Goal: Task Accomplishment & Management: Manage account settings

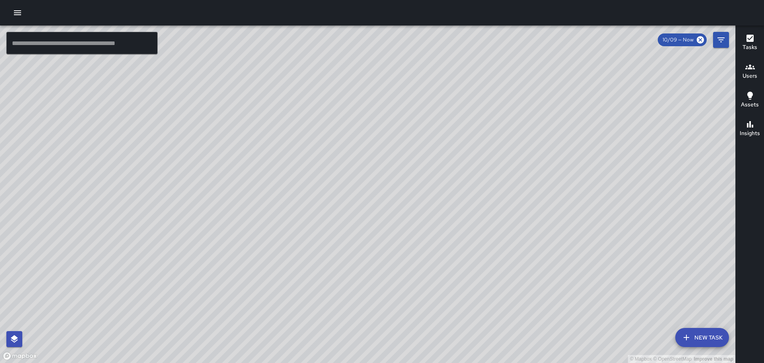
click at [18, 13] on icon "button" at bounding box center [17, 12] width 7 height 5
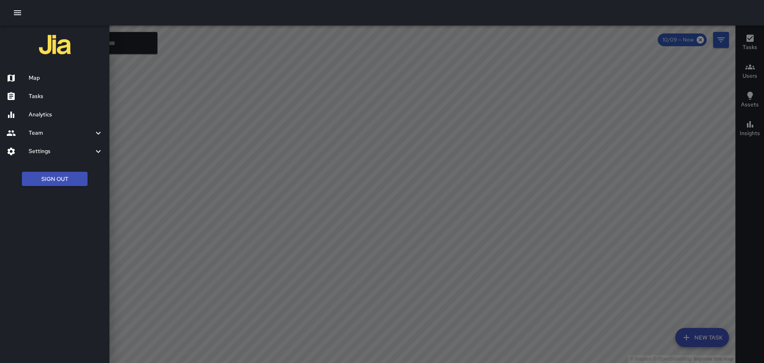
click at [68, 134] on h6 "Team" at bounding box center [61, 133] width 65 height 9
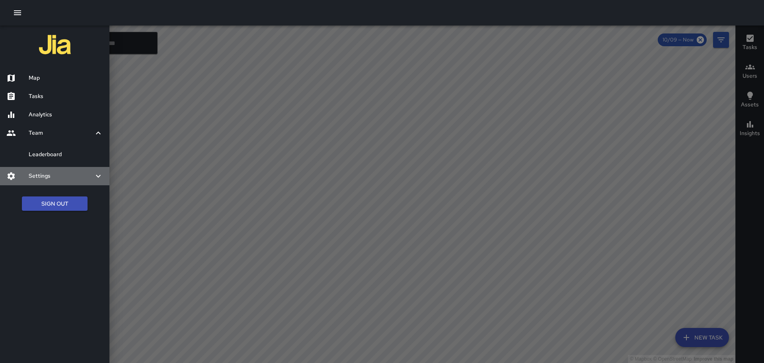
click at [68, 173] on h6 "Settings" at bounding box center [61, 176] width 65 height 9
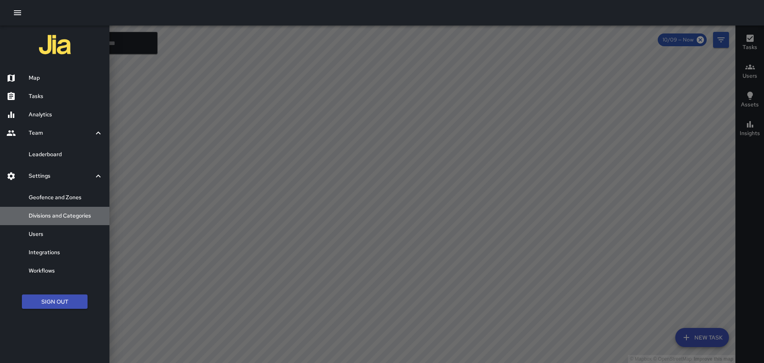
click at [78, 216] on h6 "Divisions and Categories" at bounding box center [66, 215] width 74 height 9
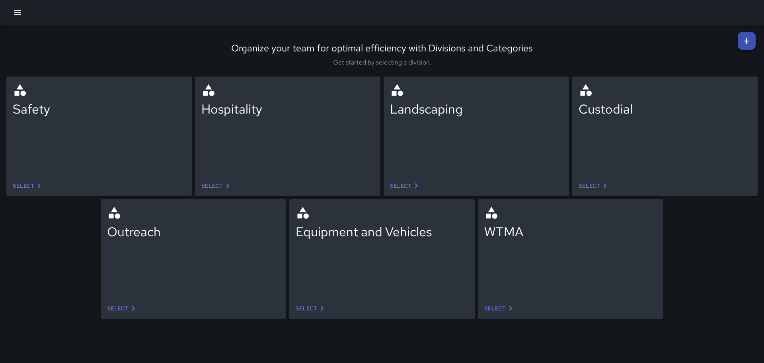
click at [125, 307] on link "Select" at bounding box center [122, 308] width 37 height 15
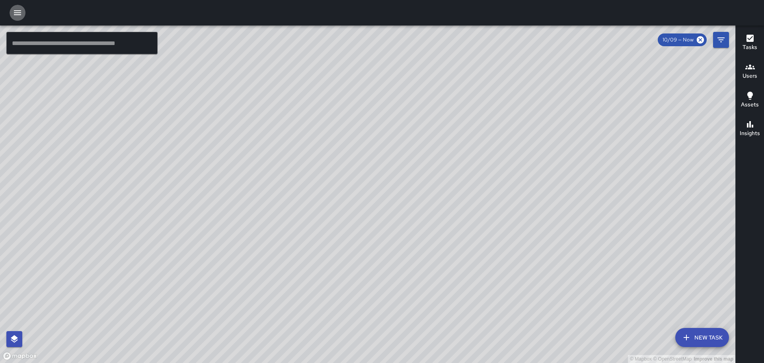
click at [14, 15] on icon "button" at bounding box center [17, 12] width 7 height 5
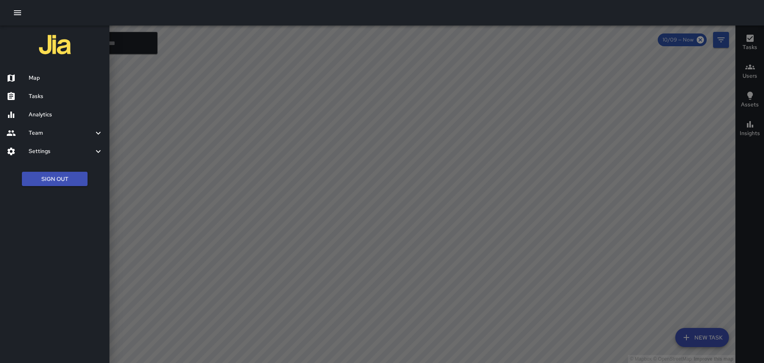
click at [68, 132] on h6 "Team" at bounding box center [61, 133] width 65 height 9
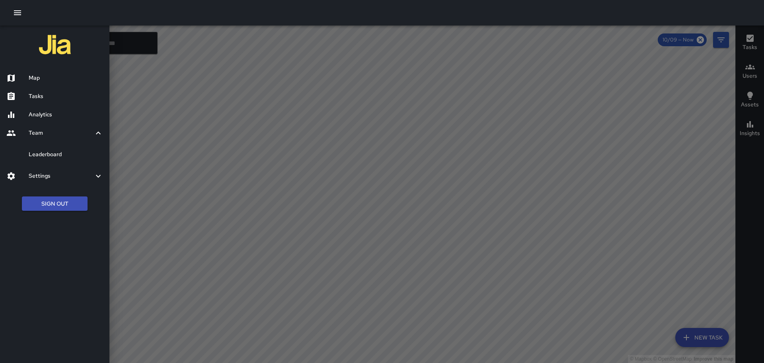
click at [64, 176] on h6 "Settings" at bounding box center [61, 176] width 65 height 9
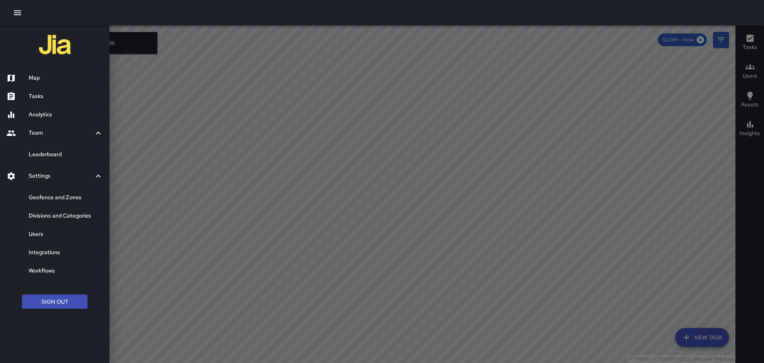
click at [66, 216] on h6 "Divisions and Categories" at bounding box center [66, 215] width 74 height 9
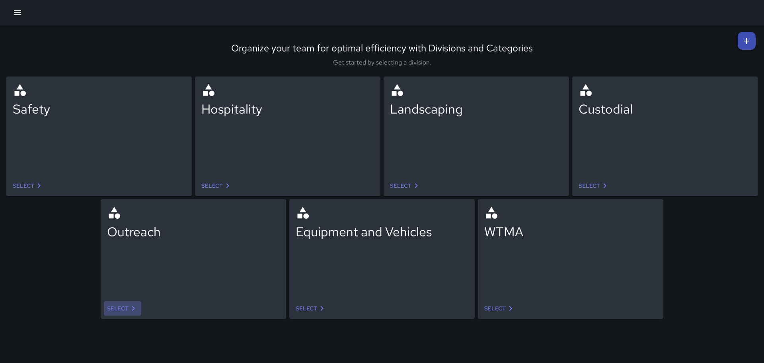
click at [135, 304] on icon at bounding box center [134, 308] width 10 height 10
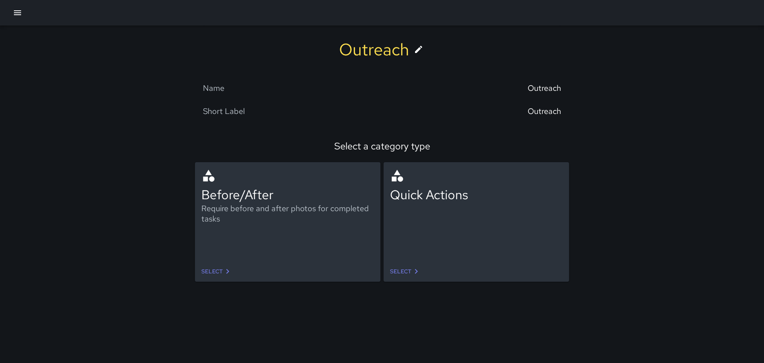
click at [397, 269] on link "Select" at bounding box center [405, 271] width 37 height 15
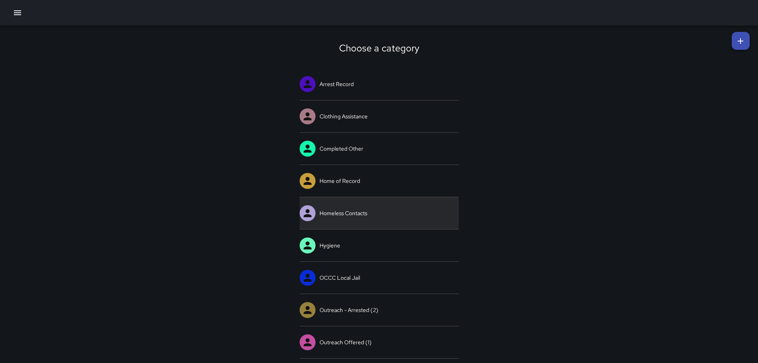
click at [403, 216] on link "Homeless Contacts" at bounding box center [379, 213] width 159 height 32
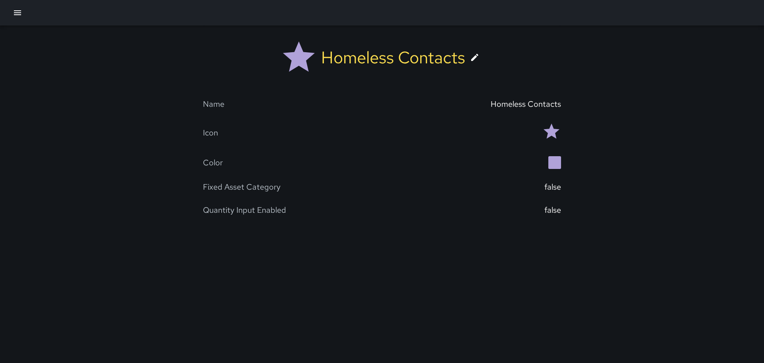
click at [13, 14] on icon "button" at bounding box center [18, 13] width 10 height 10
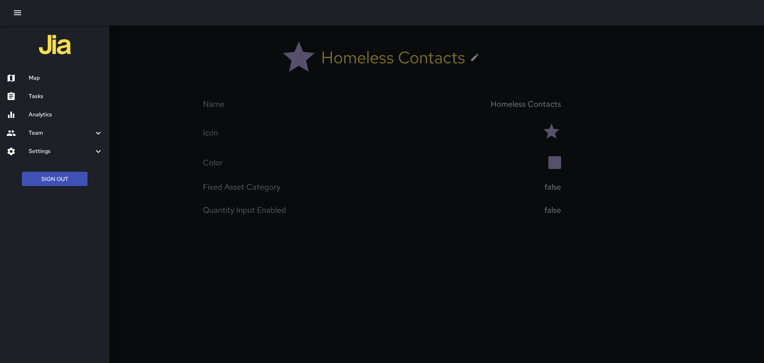
click at [77, 147] on h6 "Settings" at bounding box center [61, 151] width 65 height 9
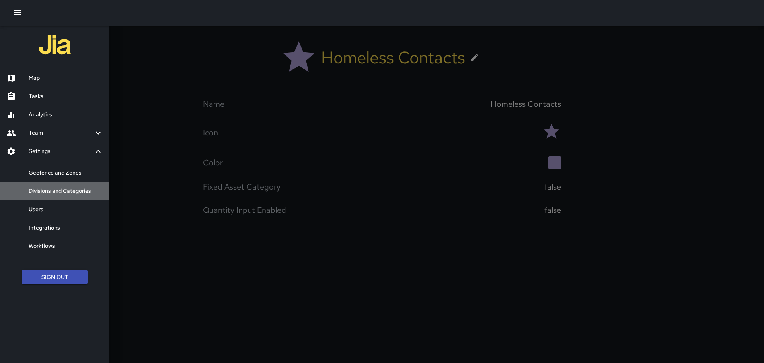
click at [70, 191] on h6 "Divisions and Categories" at bounding box center [66, 191] width 74 height 9
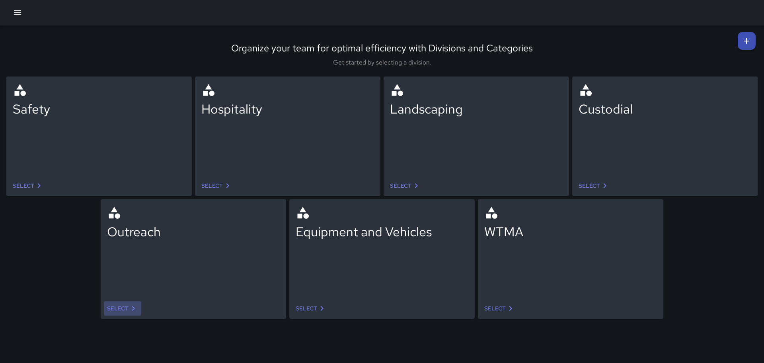
click at [126, 305] on link "Select" at bounding box center [122, 308] width 37 height 15
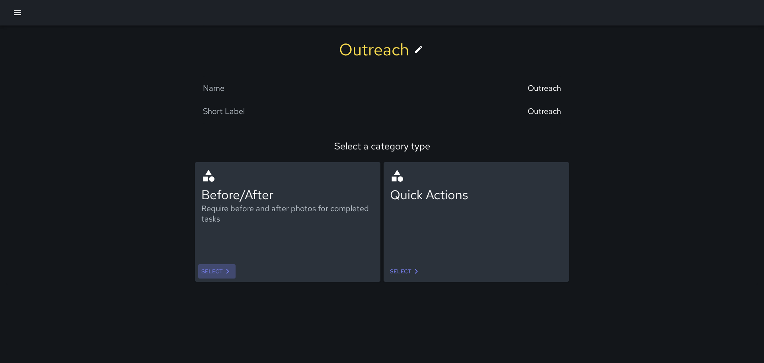
click at [227, 268] on icon at bounding box center [228, 271] width 10 height 10
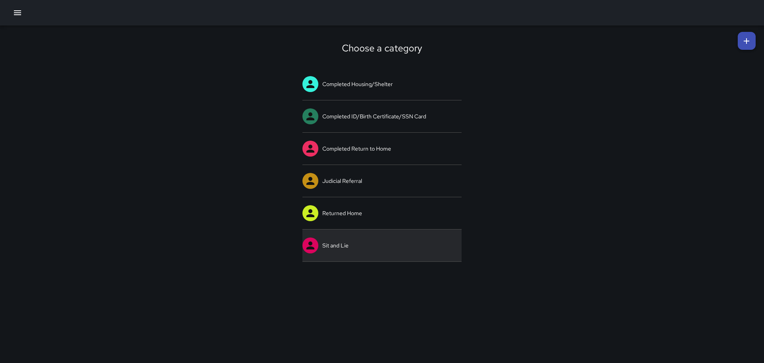
click at [361, 243] on link "Sit and Lie" at bounding box center [381, 245] width 159 height 32
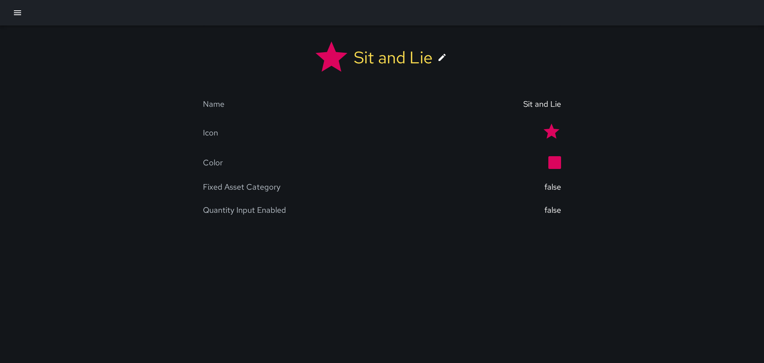
click at [544, 131] on icon at bounding box center [552, 130] width 16 height 15
click at [548, 169] on div "Color" at bounding box center [382, 162] width 358 height 25
click at [551, 206] on div "false" at bounding box center [552, 210] width 17 height 10
click at [438, 60] on icon at bounding box center [442, 58] width 10 height 10
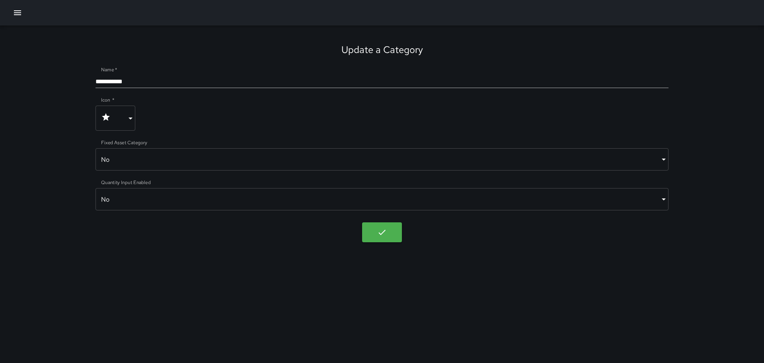
click at [391, 237] on body "**********" at bounding box center [382, 181] width 764 height 363
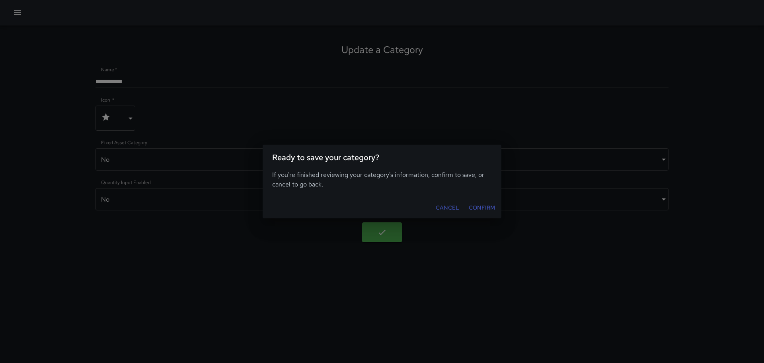
click at [438, 207] on button "Cancel" at bounding box center [448, 207] width 30 height 15
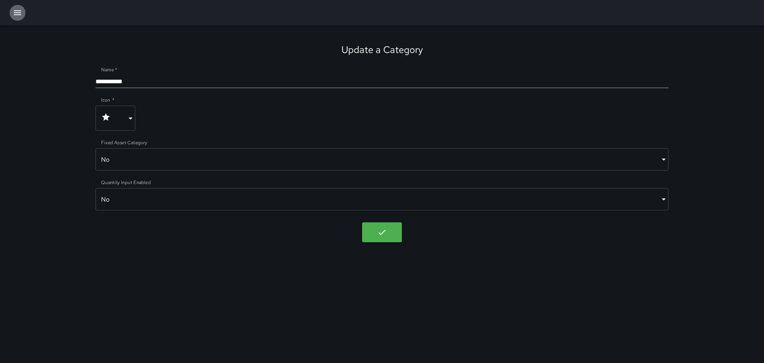
click at [14, 12] on icon "button" at bounding box center [18, 13] width 10 height 10
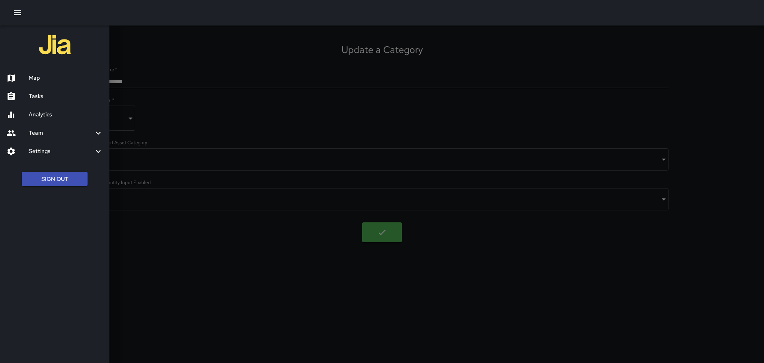
click at [58, 96] on h6 "Tasks" at bounding box center [66, 96] width 74 height 9
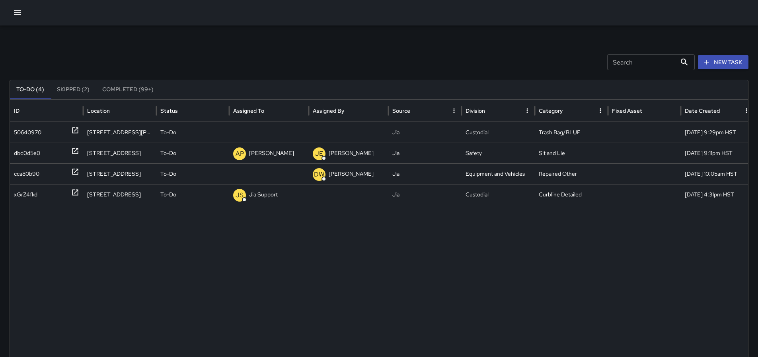
click at [19, 14] on icon "button" at bounding box center [17, 12] width 7 height 5
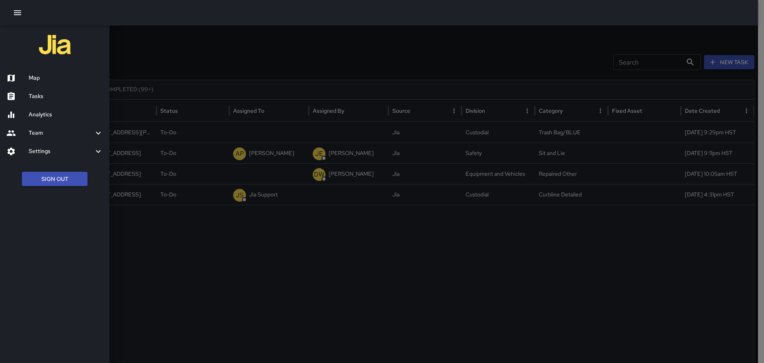
click at [70, 133] on h6 "Team" at bounding box center [61, 133] width 65 height 9
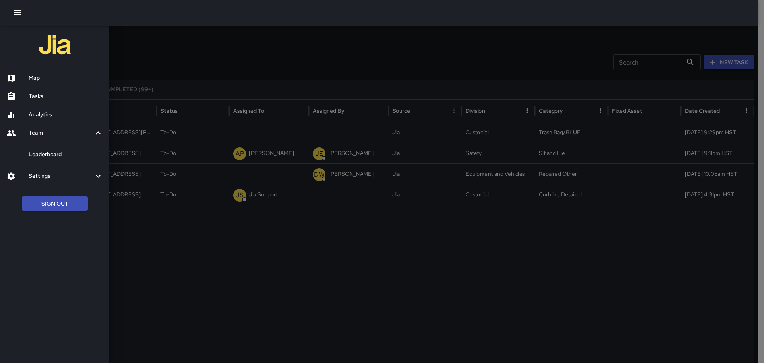
click at [68, 151] on h6 "Leaderboard" at bounding box center [66, 154] width 74 height 9
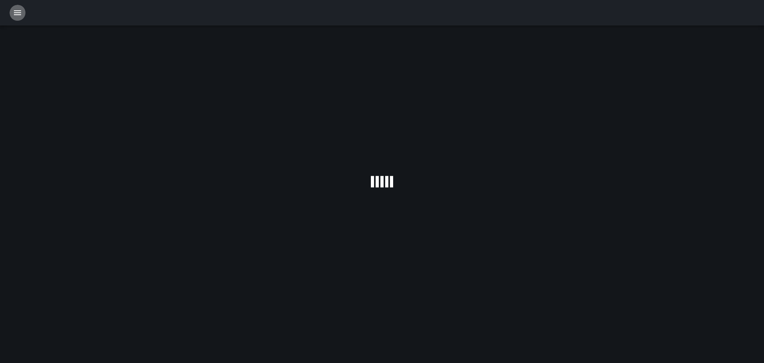
click at [19, 12] on icon "button" at bounding box center [17, 12] width 7 height 5
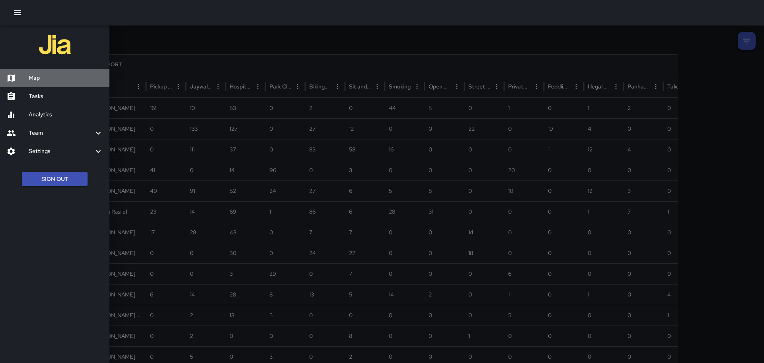
click at [38, 77] on h6 "Map" at bounding box center [66, 78] width 74 height 9
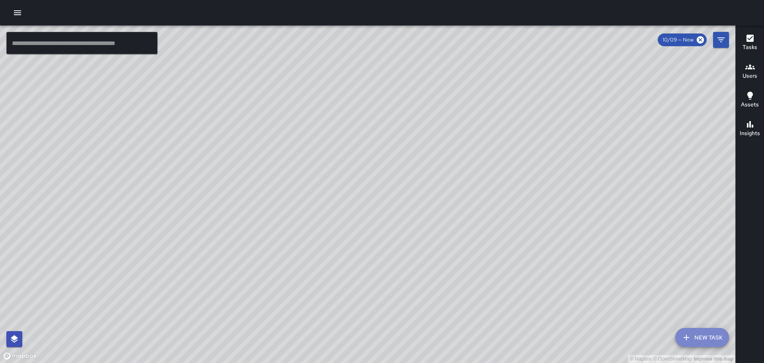
click at [707, 336] on button "New Task" at bounding box center [702, 337] width 54 height 19
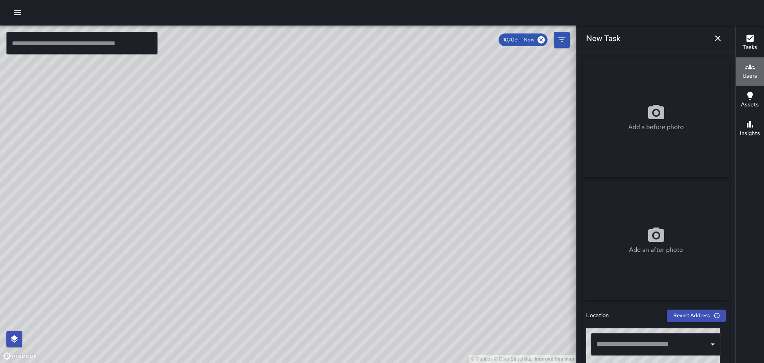
click at [749, 65] on icon "button" at bounding box center [750, 66] width 10 height 5
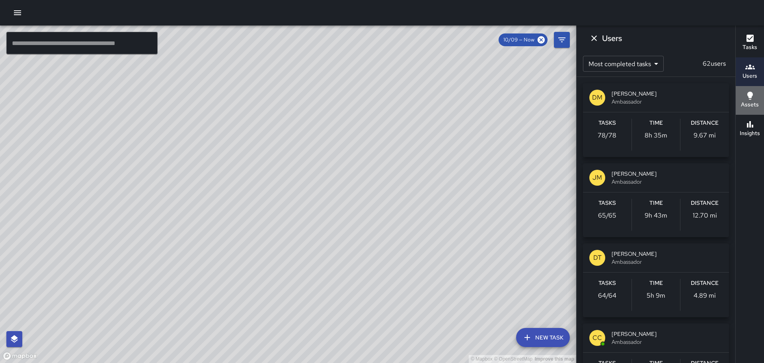
click at [755, 93] on div "Assets" at bounding box center [750, 100] width 18 height 18
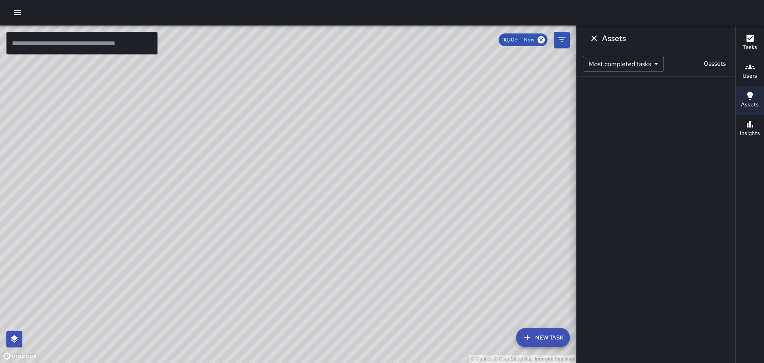
click at [749, 124] on icon "button" at bounding box center [750, 124] width 10 height 10
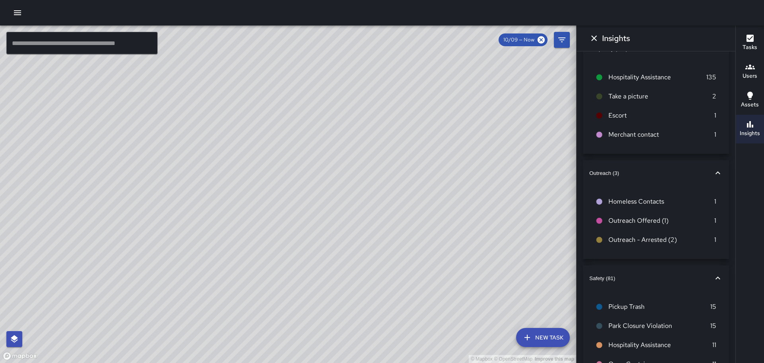
scroll to position [40, 0]
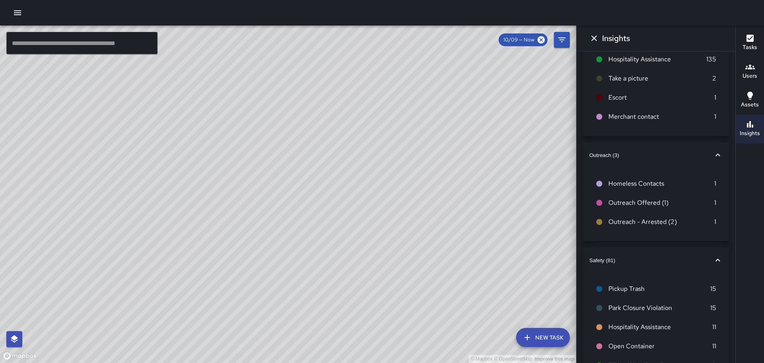
click at [613, 155] on span "Outreach (3)" at bounding box center [651, 155] width 124 height 6
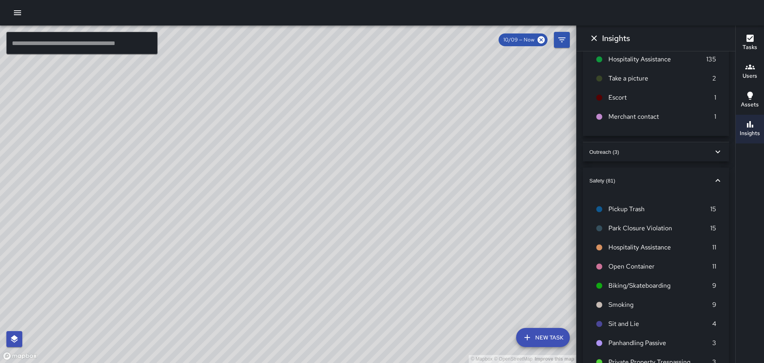
click at [613, 156] on button "Outreach (3)" at bounding box center [656, 151] width 146 height 19
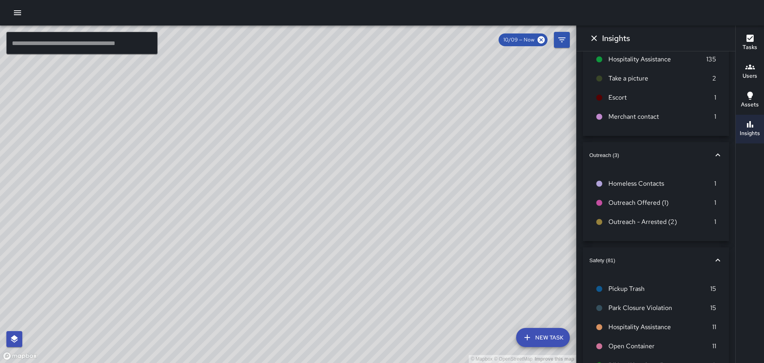
click at [632, 183] on span "Homeless Contacts" at bounding box center [661, 184] width 106 height 10
click at [163, 277] on div "© Mapbox © OpenStreetMap Improve this map" at bounding box center [288, 193] width 576 height 337
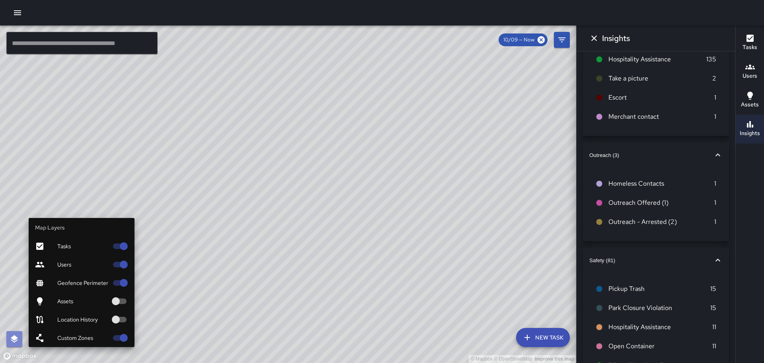
click at [17, 339] on icon "button" at bounding box center [15, 339] width 10 height 10
click at [13, 294] on div "Map Layers Tasks Users Geofence Perimeter Assets Location History Custom Zones" at bounding box center [70, 282] width 128 height 129
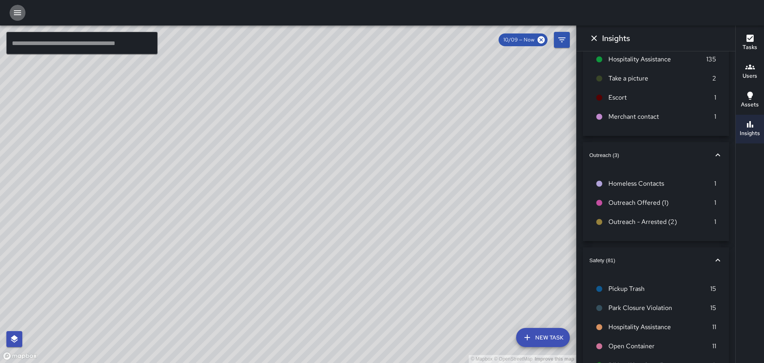
click at [14, 12] on icon "button" at bounding box center [18, 13] width 10 height 10
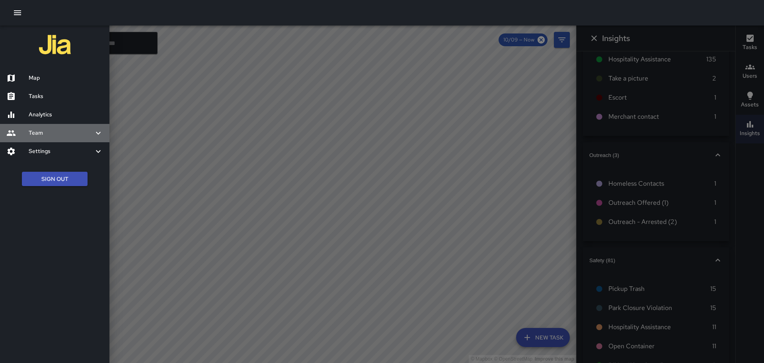
click at [88, 132] on h6 "Team" at bounding box center [61, 133] width 65 height 9
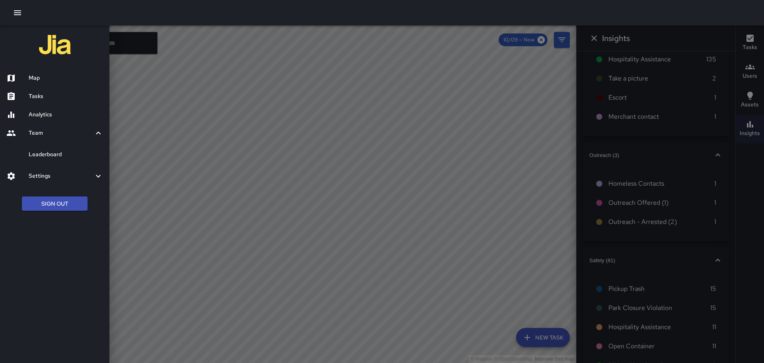
click at [84, 176] on h6 "Settings" at bounding box center [61, 176] width 65 height 9
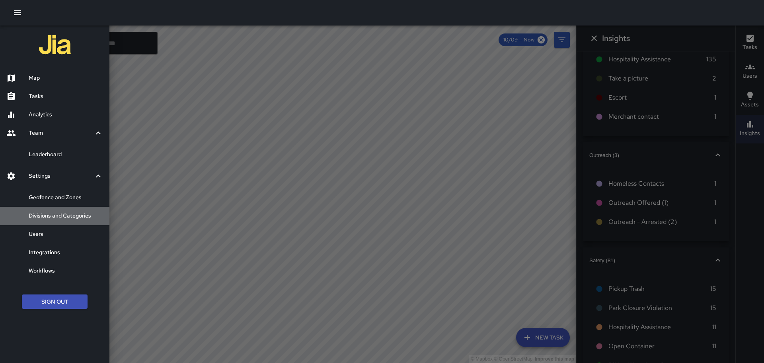
click at [73, 215] on h6 "Divisions and Categories" at bounding box center [66, 215] width 74 height 9
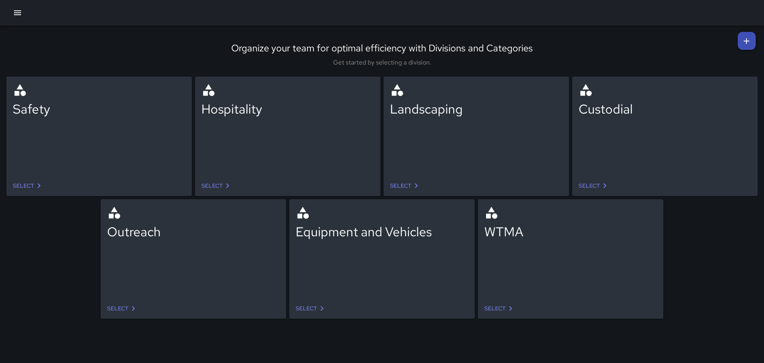
click at [165, 296] on div "Outreach" at bounding box center [193, 248] width 185 height 99
click at [131, 304] on icon at bounding box center [134, 308] width 10 height 10
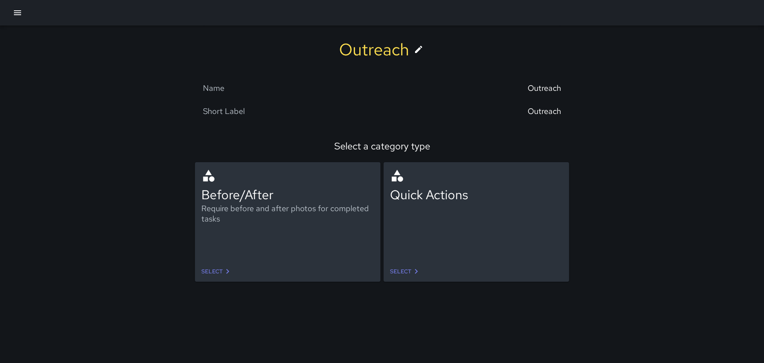
click at [209, 271] on link "Select" at bounding box center [216, 271] width 37 height 15
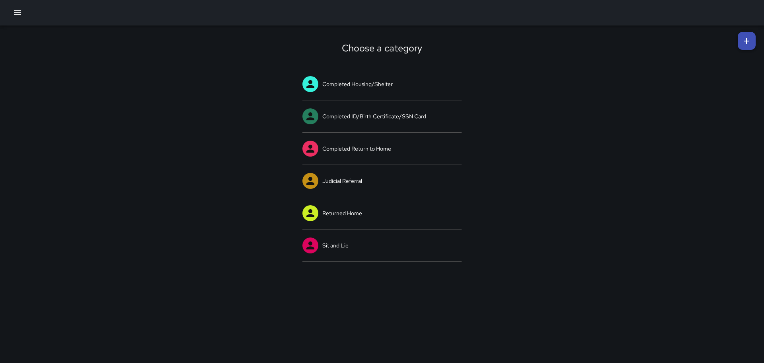
click at [349, 246] on link "Sit and Lie" at bounding box center [381, 245] width 159 height 32
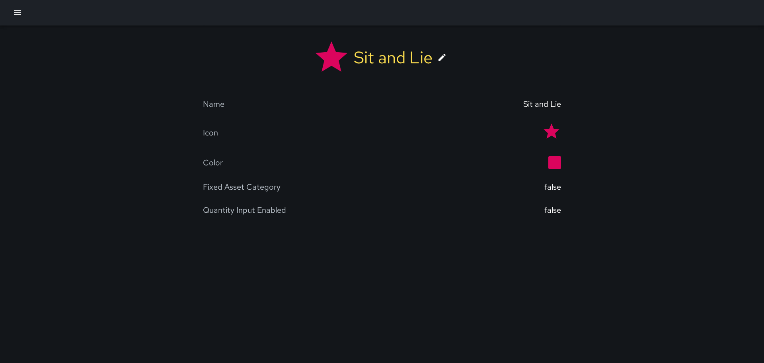
click at [544, 210] on div "false" at bounding box center [552, 210] width 17 height 10
click at [546, 184] on div "false" at bounding box center [552, 186] width 17 height 10
click at [220, 217] on div "Quantity Input Enabled false" at bounding box center [382, 209] width 358 height 23
drag, startPoint x: 329, startPoint y: 274, endPoint x: 366, endPoint y: 318, distance: 57.1
click at [341, 294] on div "Sit and Lie Name Sit and Lie Icon Color Fixed Asset Category false Quantity Inp…" at bounding box center [382, 181] width 764 height 363
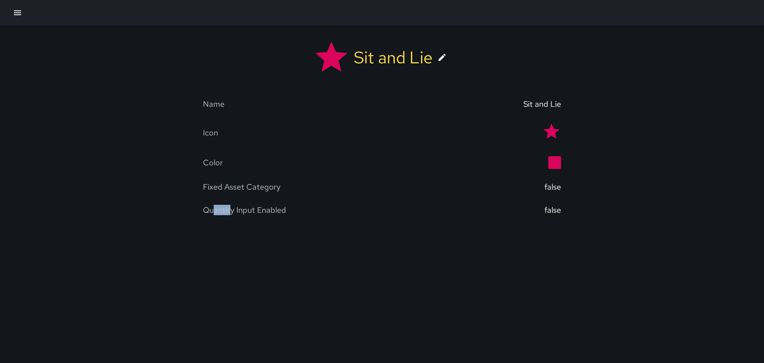
drag, startPoint x: 219, startPoint y: 235, endPoint x: 203, endPoint y: 247, distance: 19.9
click at [212, 244] on div "Sit and Lie Name Sit and Lie Icon Color Fixed Asset Category false Quantity Inp…" at bounding box center [382, 181] width 764 height 363
click at [19, 11] on icon "button" at bounding box center [17, 12] width 7 height 5
